Goal: Information Seeking & Learning: Learn about a topic

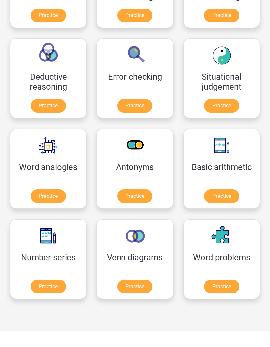
scroll to position [245, 0]
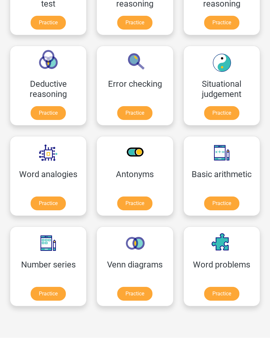
click at [63, 295] on link "Practice" at bounding box center [48, 294] width 35 height 14
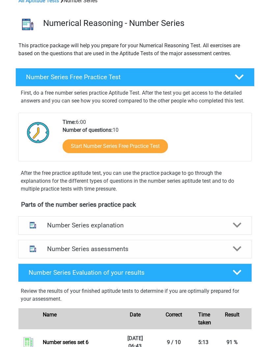
scroll to position [35, 0]
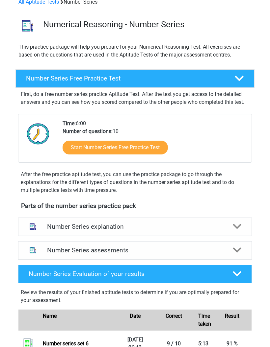
click at [151, 70] on div "Number Series Free Practice Test" at bounding box center [134, 78] width 239 height 18
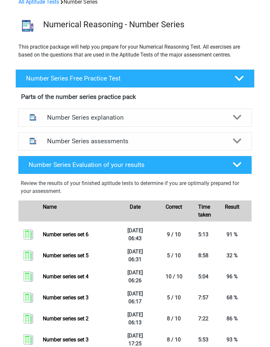
click at [157, 75] on h4 "Number Series Free Practice Test" at bounding box center [125, 79] width 199 height 8
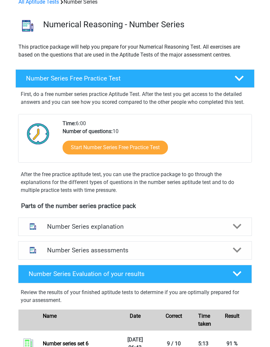
click at [155, 78] on h4 "Number Series Free Practice Test" at bounding box center [125, 79] width 199 height 8
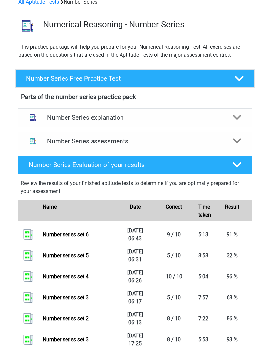
click at [226, 169] on div "Number Series Evaluation of your results" at bounding box center [135, 165] width 234 height 18
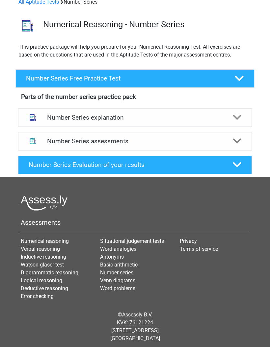
click at [236, 169] on div "Number Series Evaluation of your results" at bounding box center [135, 165] width 234 height 18
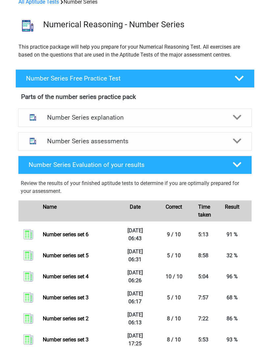
click at [237, 118] on icon at bounding box center [237, 117] width 9 height 9
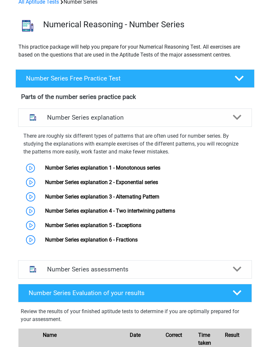
click at [236, 118] on polygon at bounding box center [237, 117] width 9 height 5
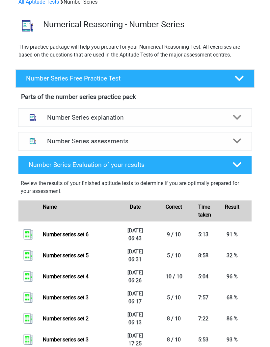
click at [237, 139] on icon at bounding box center [237, 141] width 9 height 9
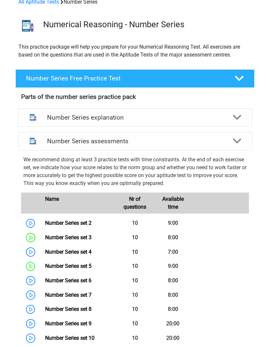
click at [237, 142] on icon at bounding box center [237, 141] width 9 height 9
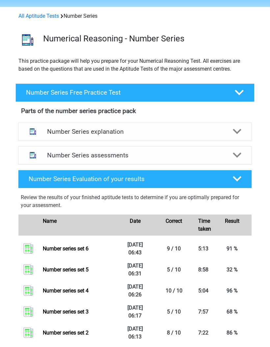
scroll to position [21, 0]
click at [244, 93] on div at bounding box center [239, 92] width 19 height 9
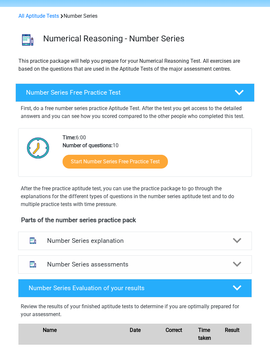
click at [150, 156] on link "Start Number Series Free Practice Test" at bounding box center [114, 162] width 105 height 14
